Goal: Find specific page/section: Find specific page/section

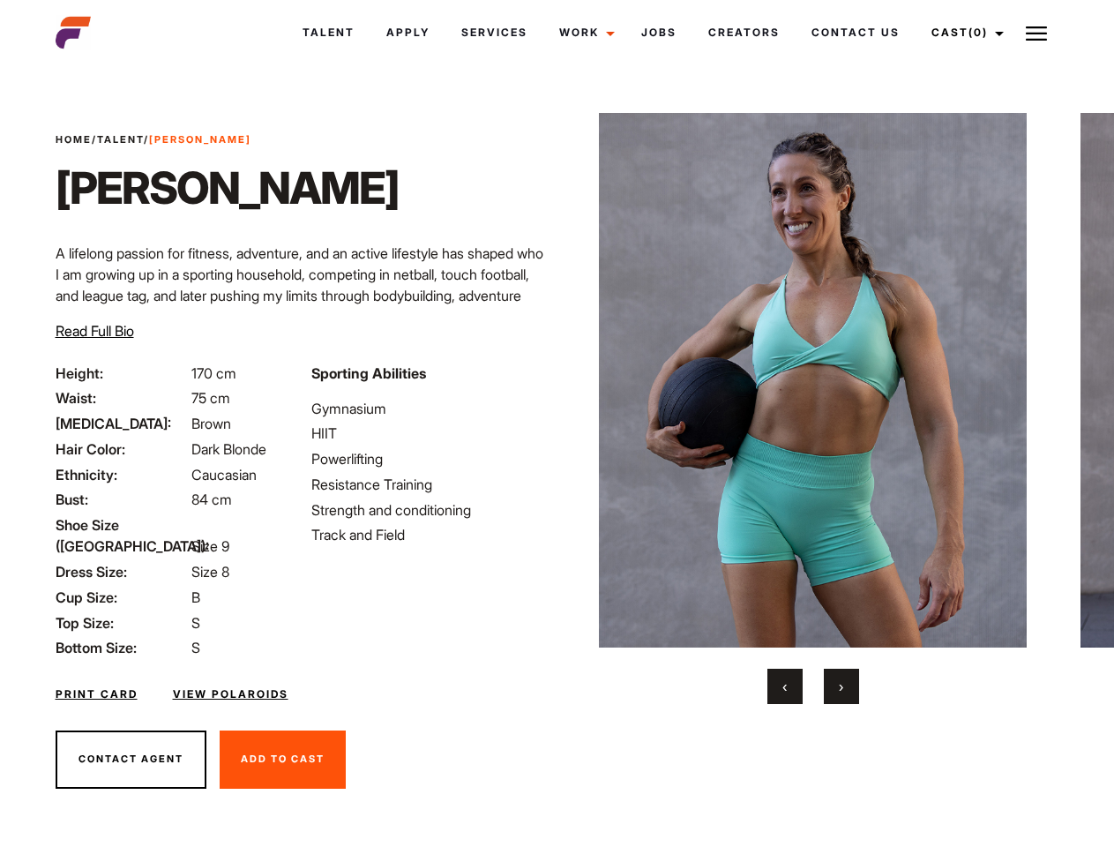
click at [962, 33] on link "Cast (0)" at bounding box center [965, 33] width 99 height 48
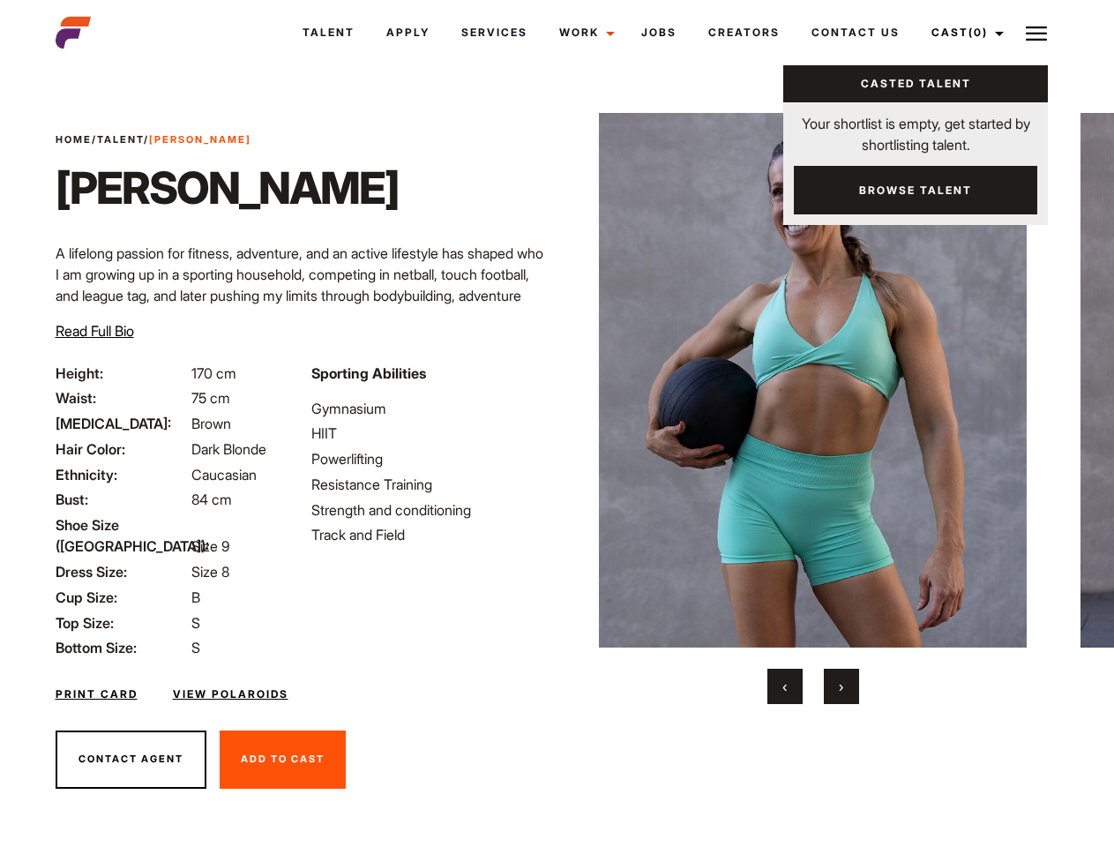
click at [1037, 33] on img at bounding box center [1036, 33] width 21 height 21
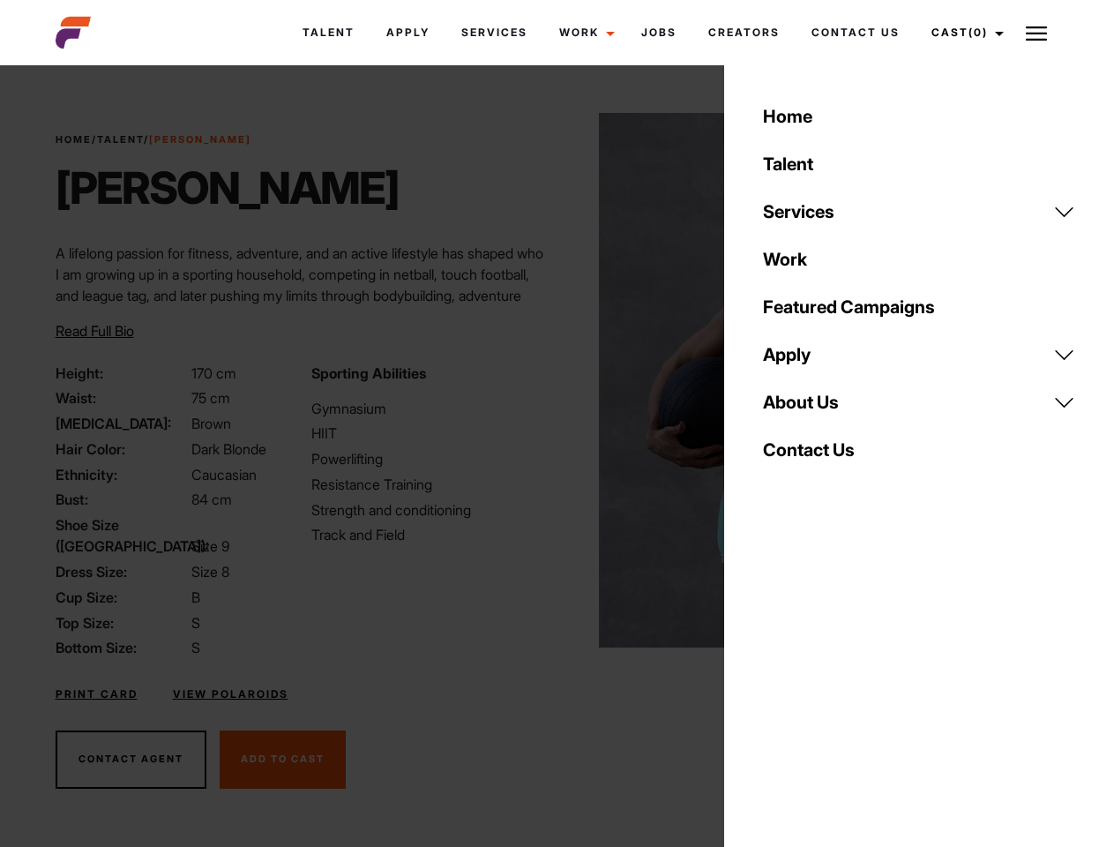
click at [812, 408] on img at bounding box center [813, 380] width 428 height 535
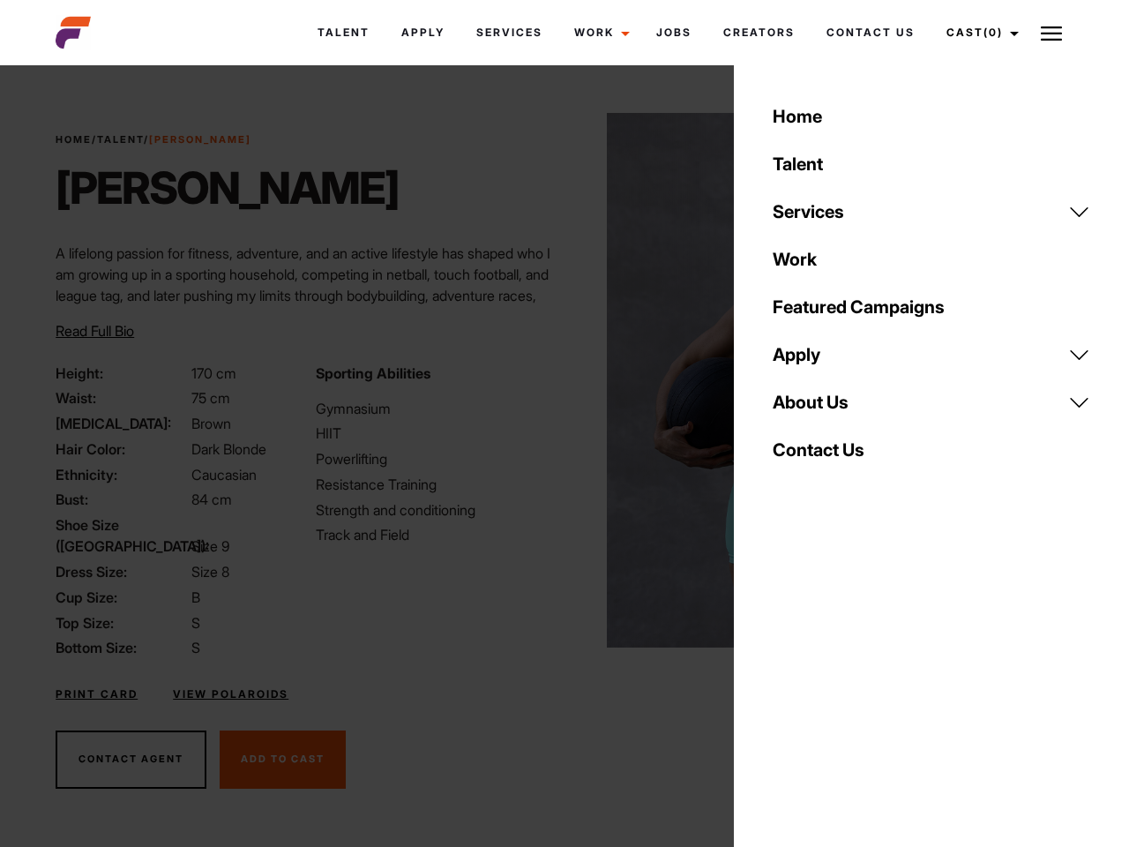
click at [557, 380] on div "Sporting Abilities Gymnasium HIIT Powerlifting Resistance Training Strength and…" at bounding box center [434, 511] width 259 height 296
click at [785, 686] on div "Home Talent Services Talent Casting Photography Videography Creative Hair and M…" at bounding box center [931, 423] width 395 height 847
click at [842, 686] on div "Home Talent Services Talent Casting Photography Videography Creative Hair and M…" at bounding box center [931, 423] width 395 height 847
